Goal: Task Accomplishment & Management: Use online tool/utility

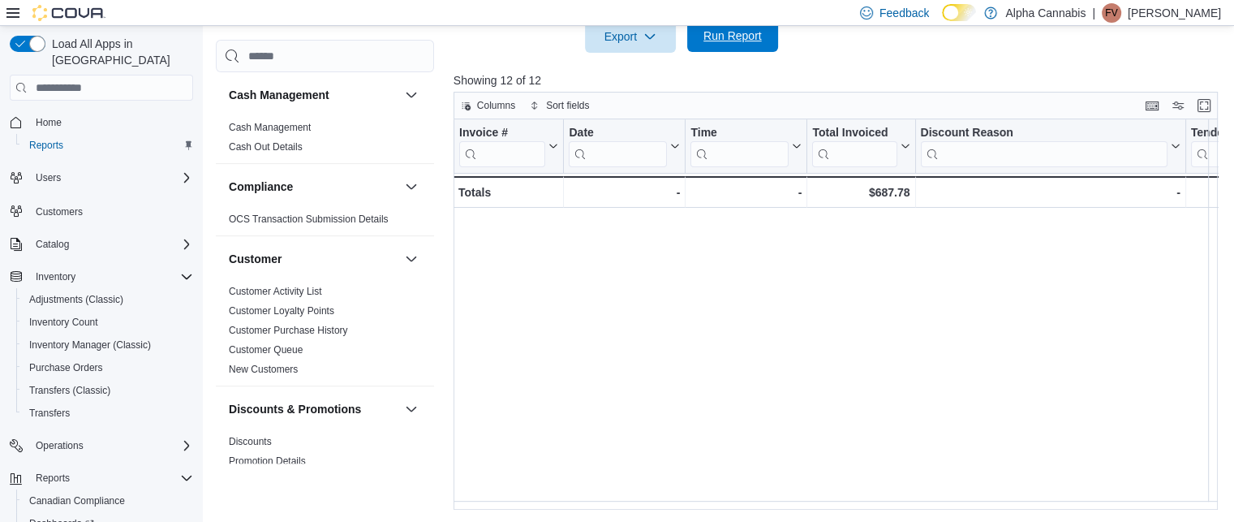
scroll to position [0, 1570]
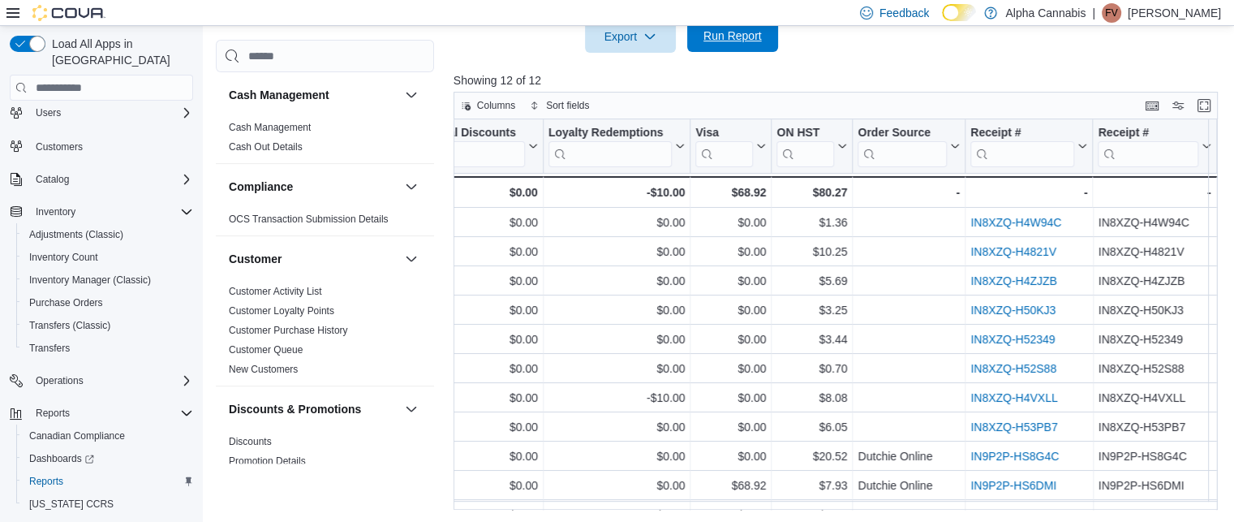
click at [729, 37] on span "Run Report" at bounding box center [732, 36] width 58 height 16
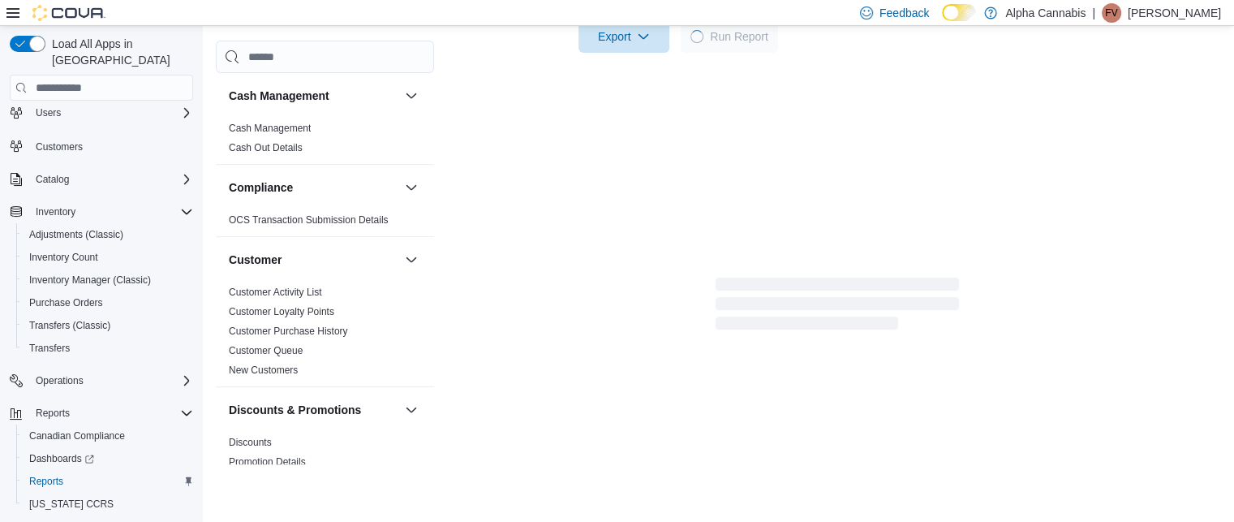
scroll to position [178, 0]
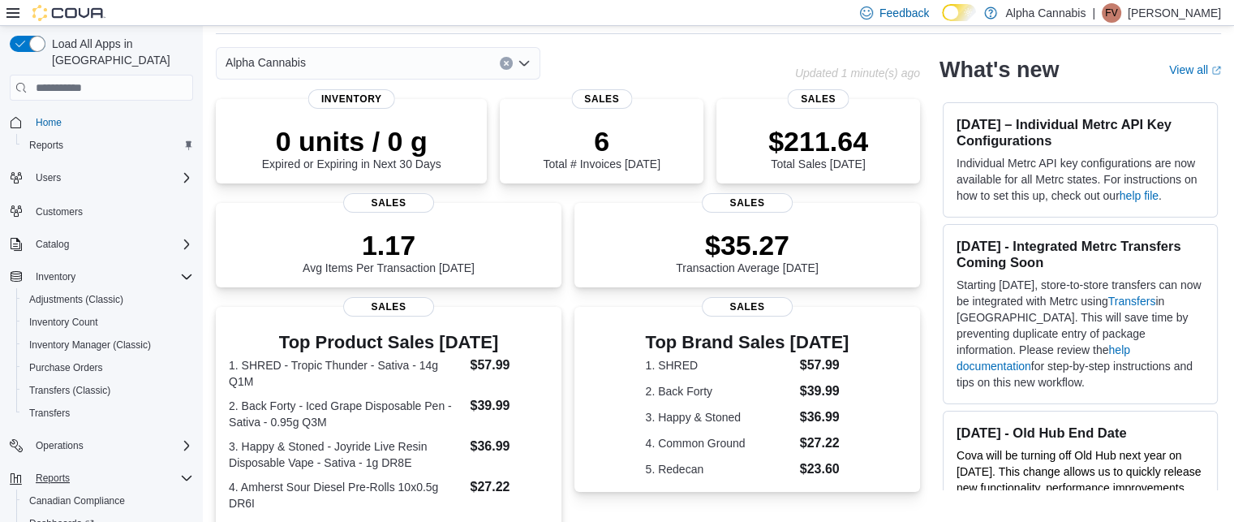
scroll to position [97, 0]
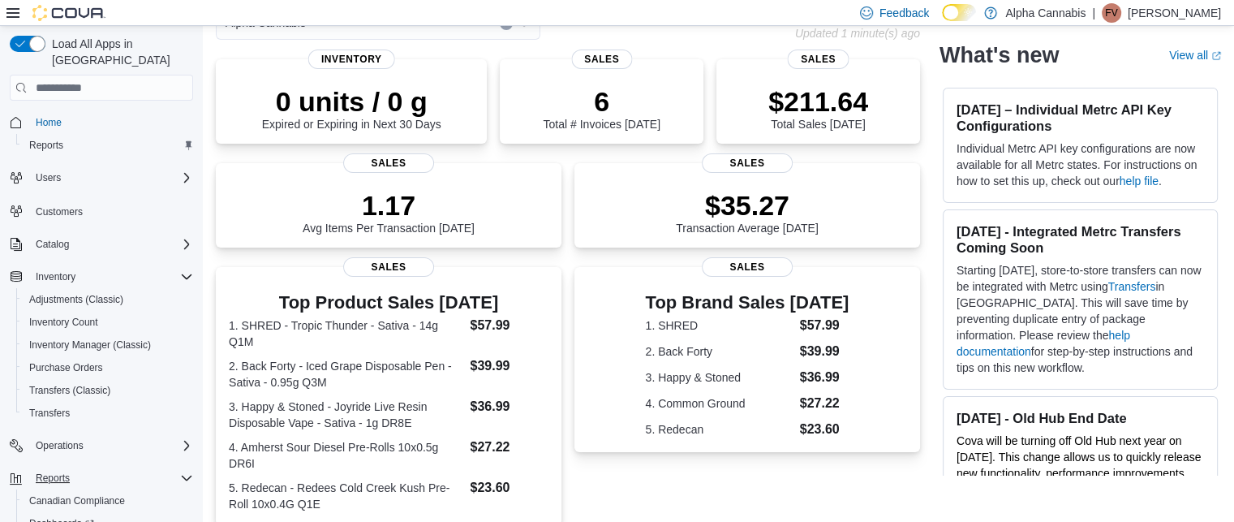
click at [116, 466] on button "Reports" at bounding box center [101, 477] width 196 height 23
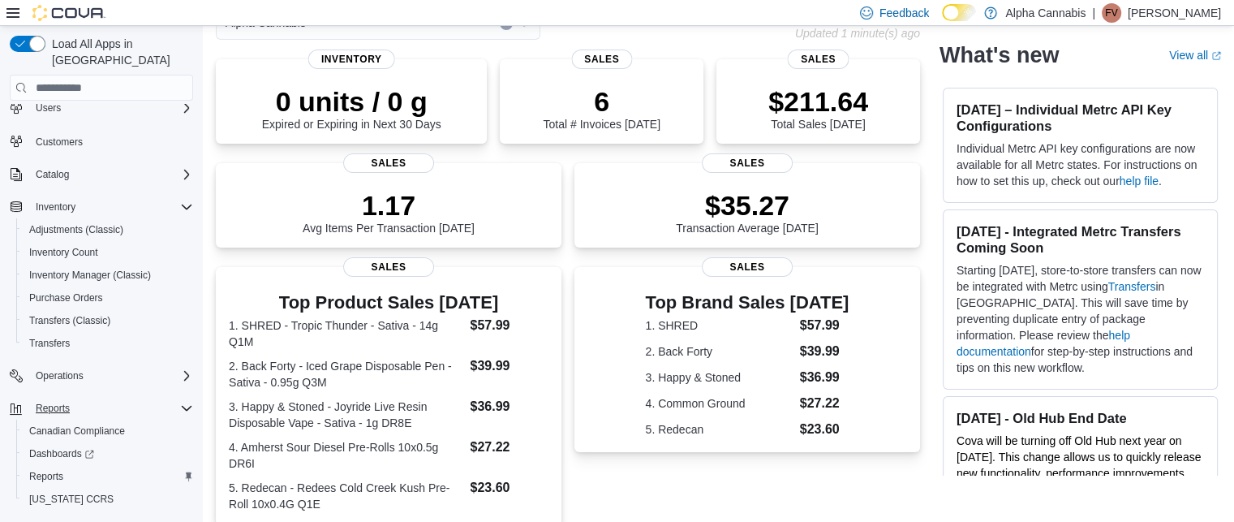
scroll to position [86, 0]
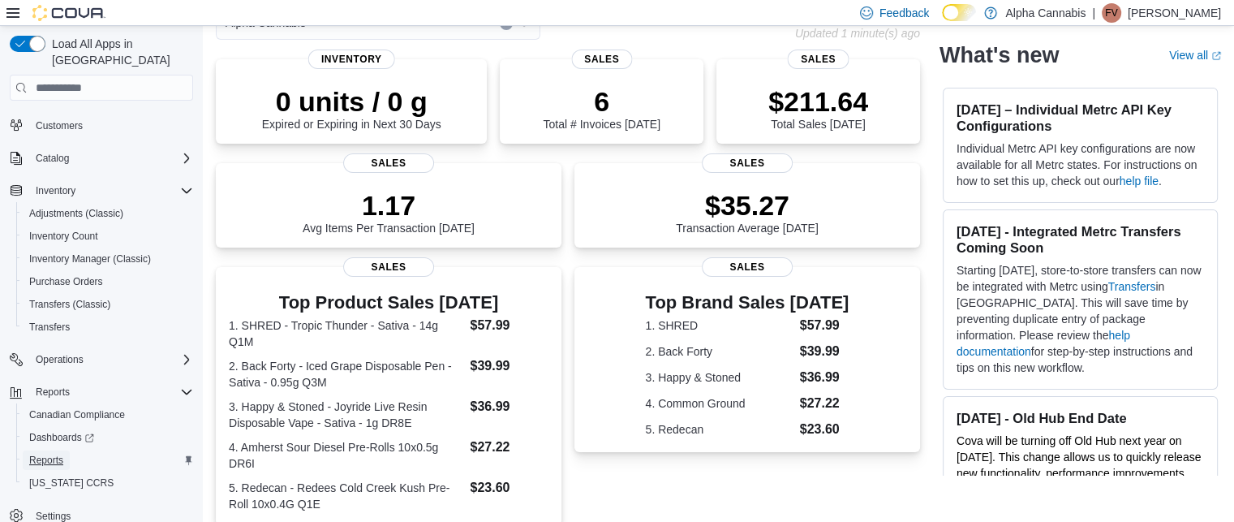
click at [49, 454] on span "Reports" at bounding box center [46, 460] width 34 height 13
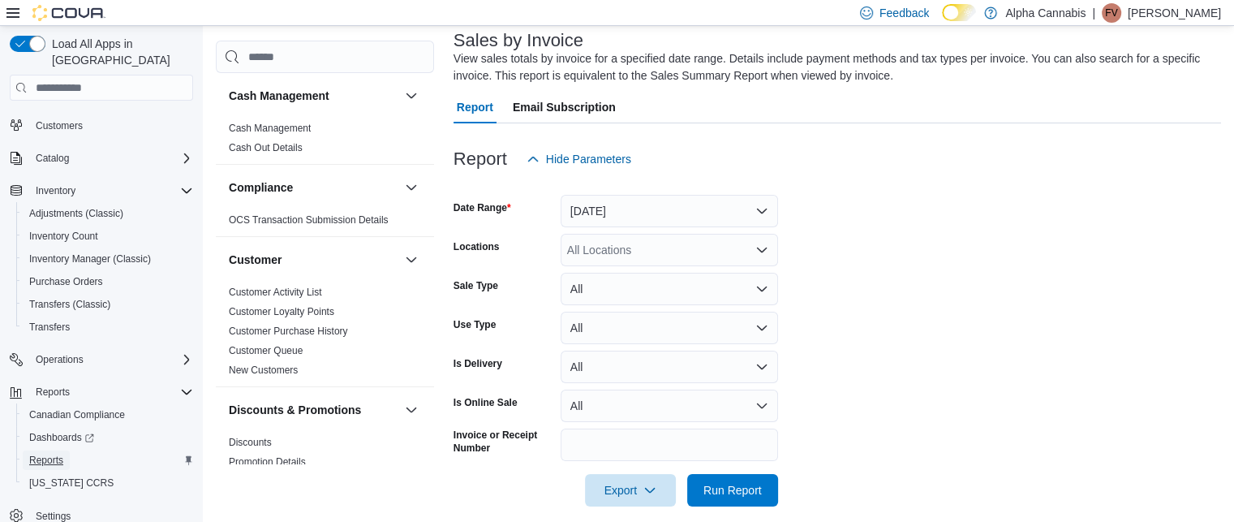
scroll to position [117, 0]
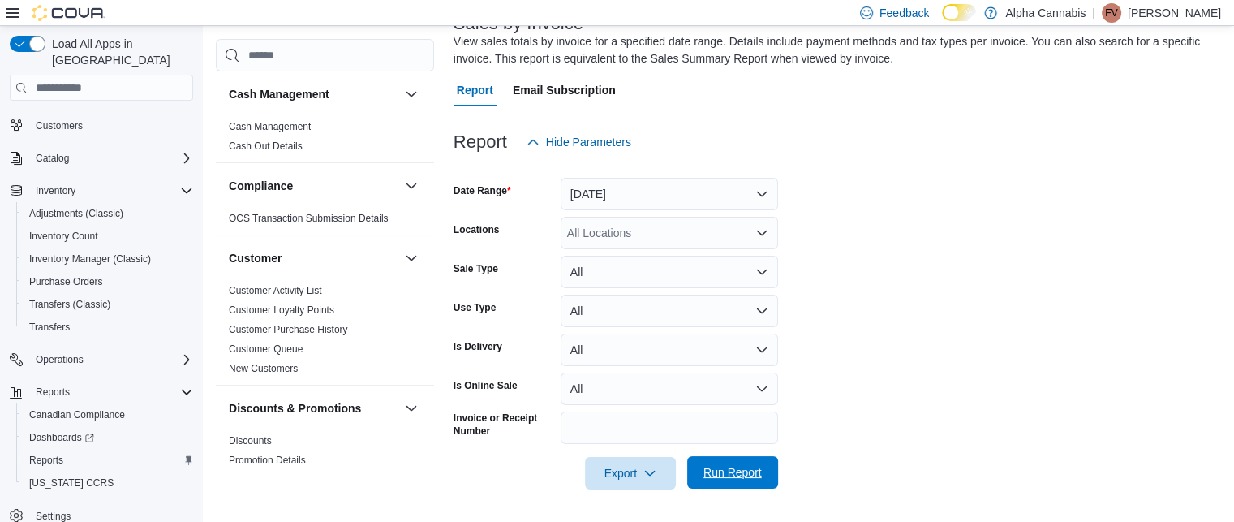
click at [737, 479] on span "Run Report" at bounding box center [732, 472] width 58 height 16
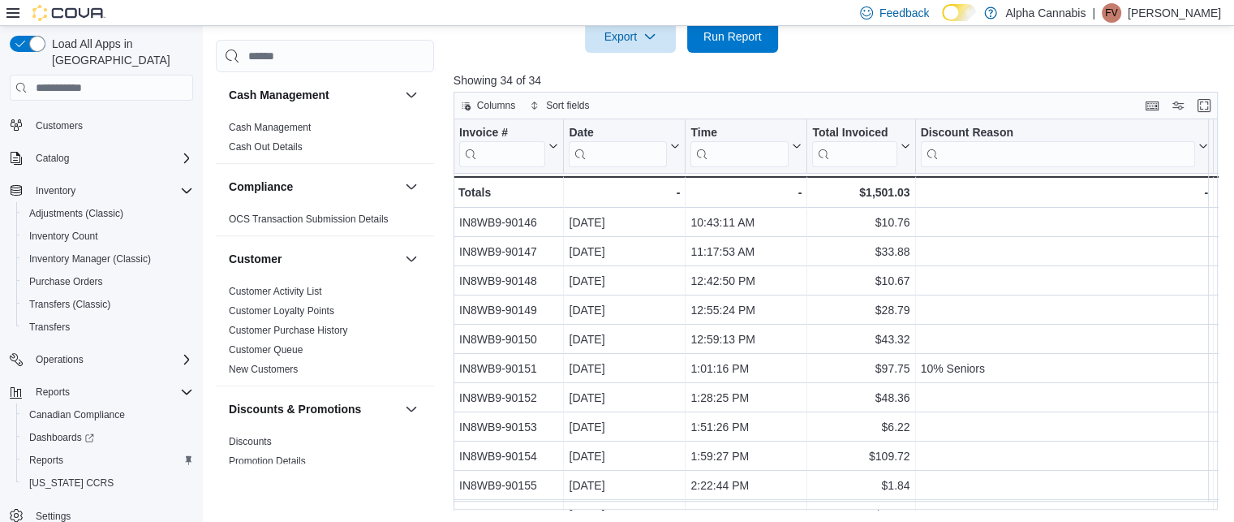
click at [1226, 239] on div "Columns Sort fields Invoice # Click to view column header actions Date Click to…" at bounding box center [840, 300] width 772 height 417
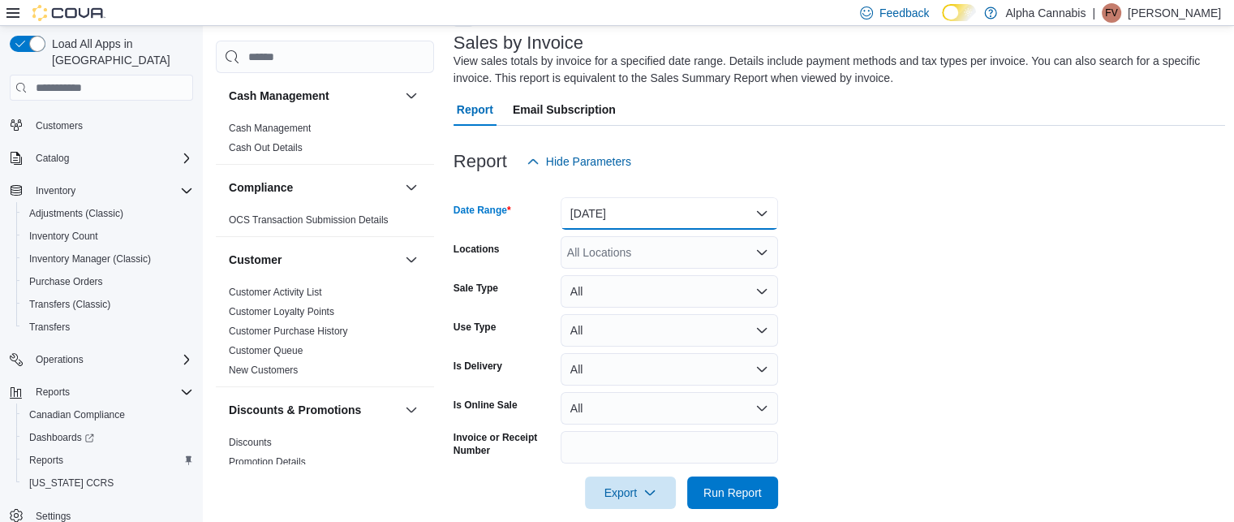
click at [733, 207] on button "Yesterday" at bounding box center [669, 213] width 217 height 32
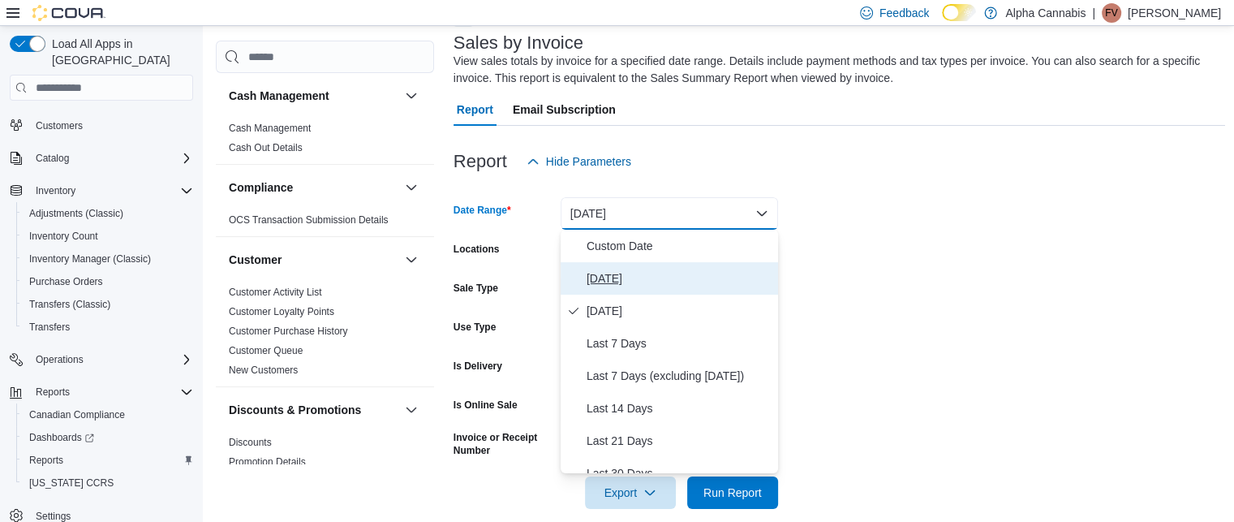
click at [612, 274] on span "Today" at bounding box center [679, 278] width 185 height 19
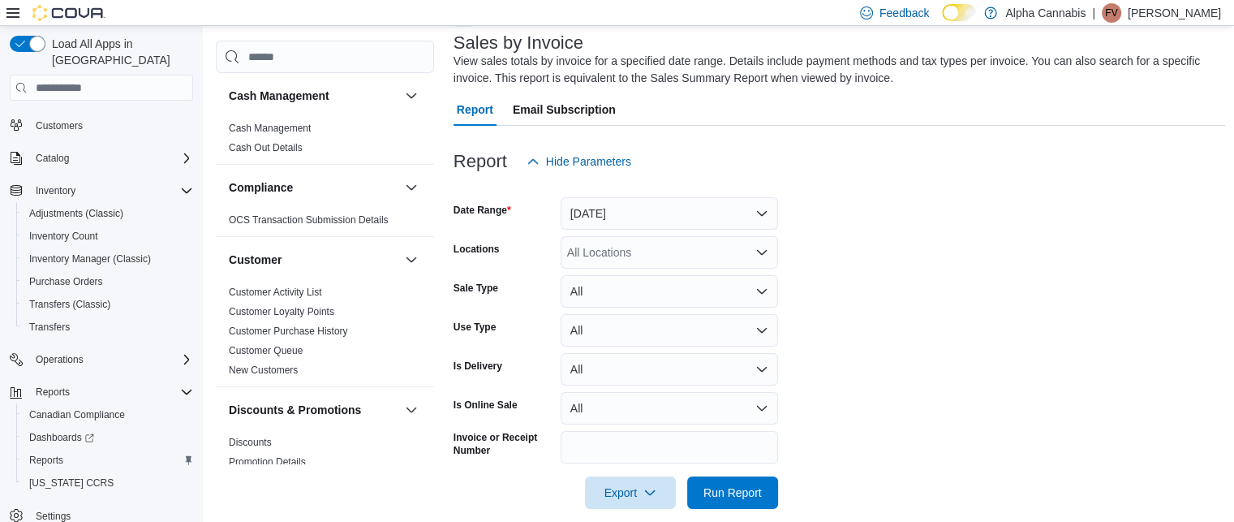
click at [724, 510] on div at bounding box center [840, 518] width 772 height 19
click at [717, 499] on span "Run Report" at bounding box center [732, 492] width 58 height 16
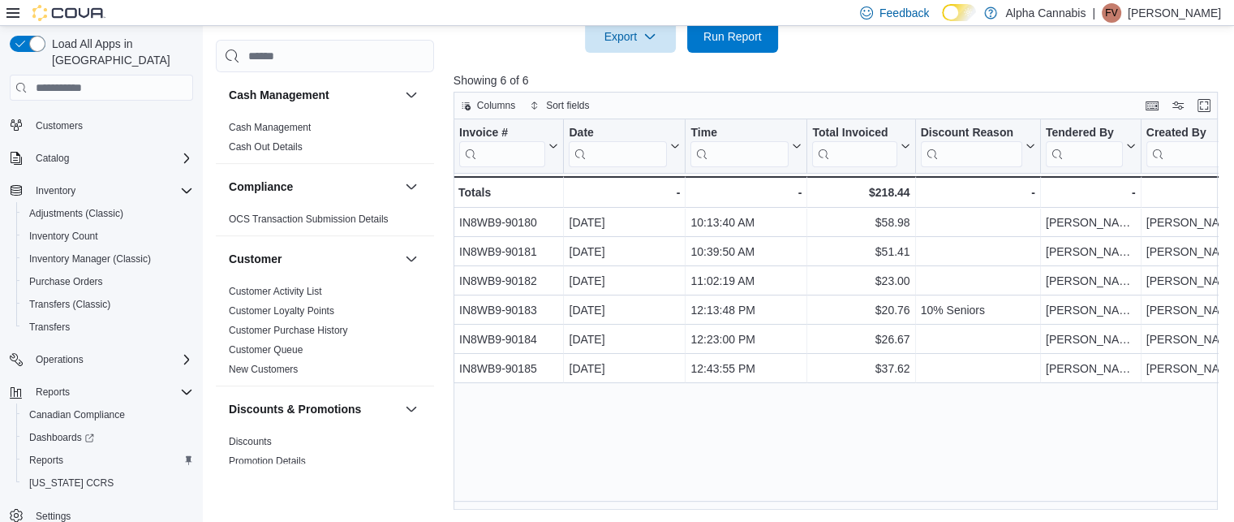
click at [780, 395] on div "Invoice # Click to view column header actions Date Click to view column header …" at bounding box center [840, 314] width 772 height 390
click at [832, 478] on div "Invoice # Click to view column header actions Date Click to view column header …" at bounding box center [840, 314] width 772 height 390
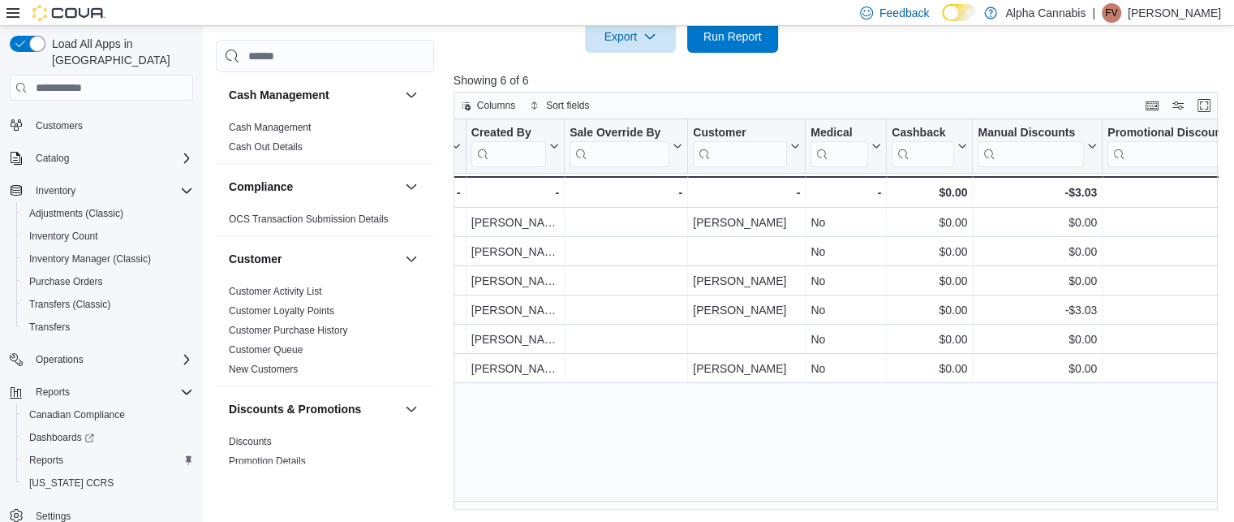
scroll to position [0, 1352]
